Goal: Find specific page/section: Find specific page/section

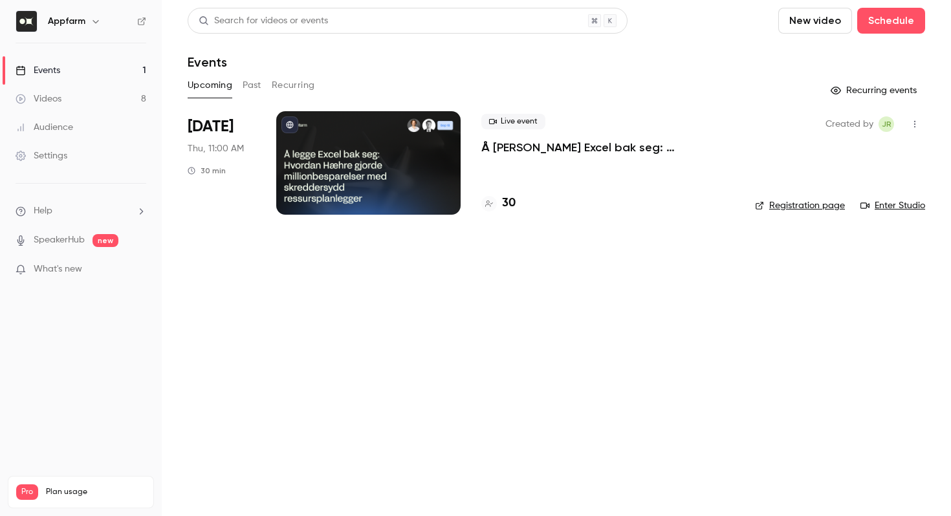
click at [508, 205] on h4 "30" at bounding box center [509, 203] width 14 height 17
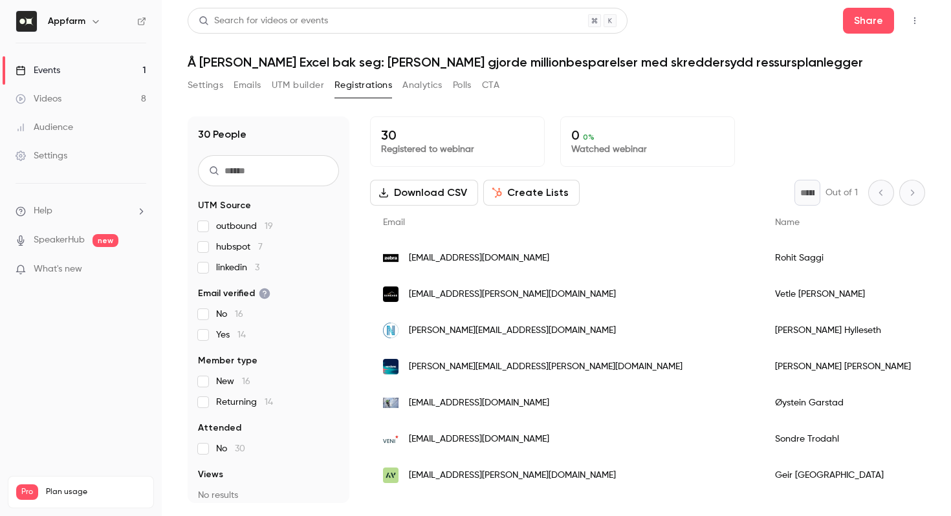
click at [228, 401] on span "Returning 14" at bounding box center [244, 402] width 57 height 13
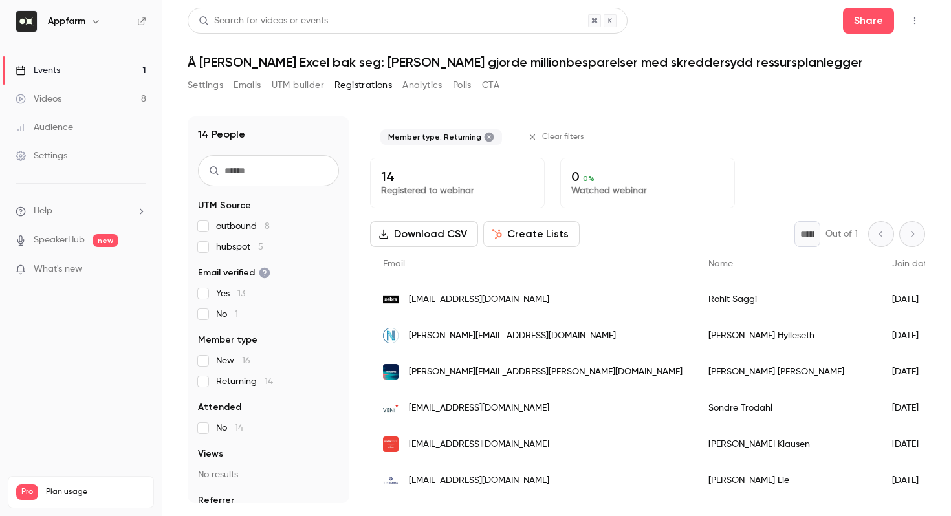
click at [219, 354] on span "New 16" at bounding box center [233, 360] width 34 height 13
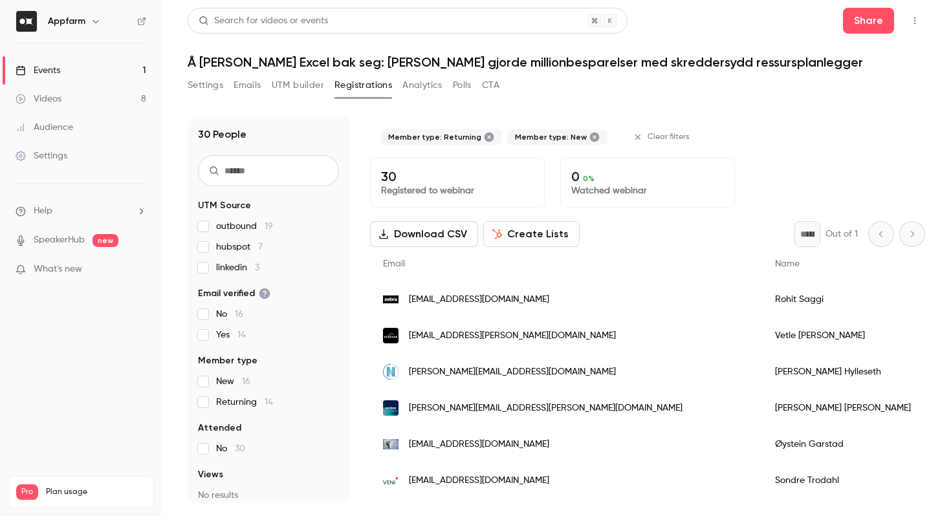
click at [226, 405] on span "Returning 14" at bounding box center [244, 402] width 57 height 13
